Goal: Find specific page/section: Find specific page/section

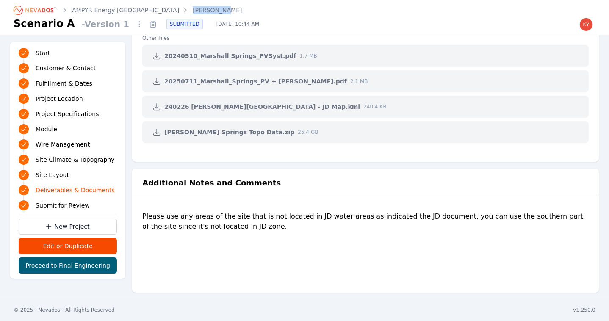
scroll to position [1936, 0]
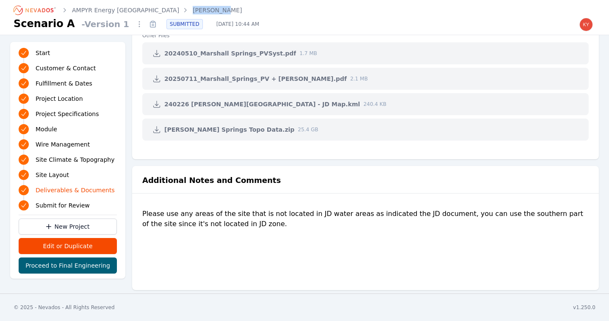
click at [42, 8] on icon "Breadcrumb" at bounding box center [35, 10] width 47 height 14
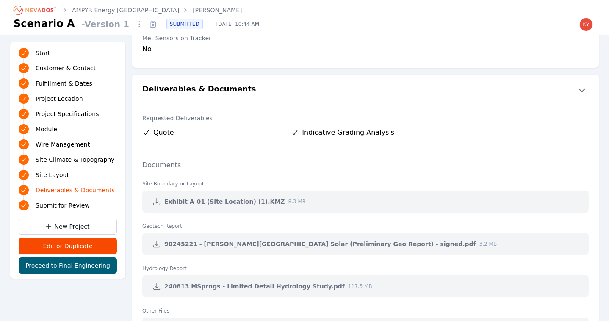
scroll to position [1936, 0]
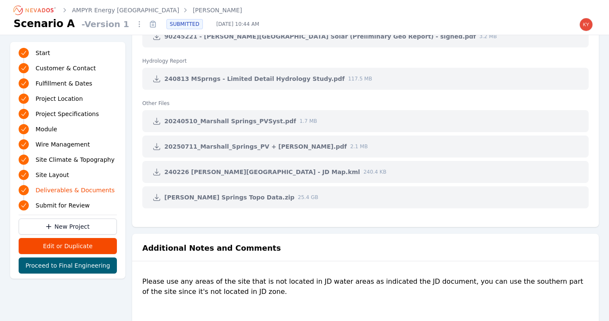
scroll to position [1936, 0]
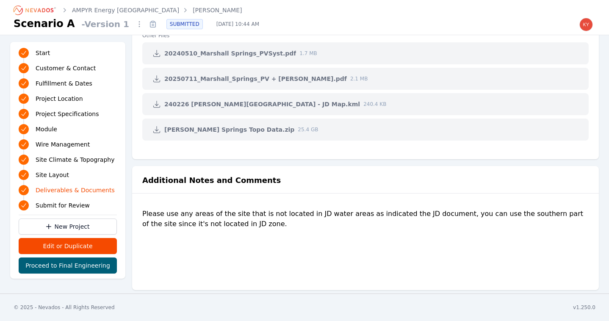
click at [36, 6] on icon "Breadcrumb" at bounding box center [35, 10] width 47 height 14
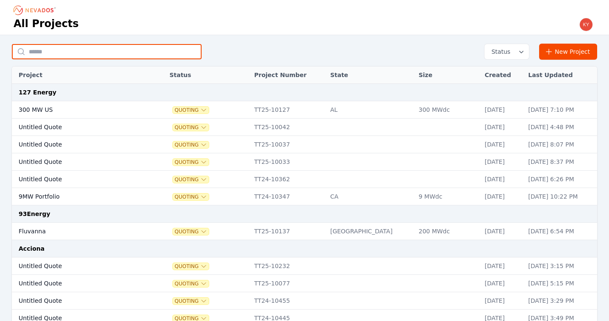
click at [134, 47] on input "text" at bounding box center [107, 51] width 190 height 15
type input "**********"
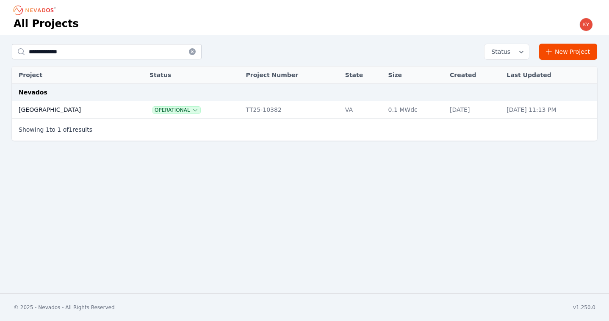
click at [62, 111] on td "Preston Hills" at bounding box center [71, 109] width 119 height 17
